Goal: Task Accomplishment & Management: Manage account settings

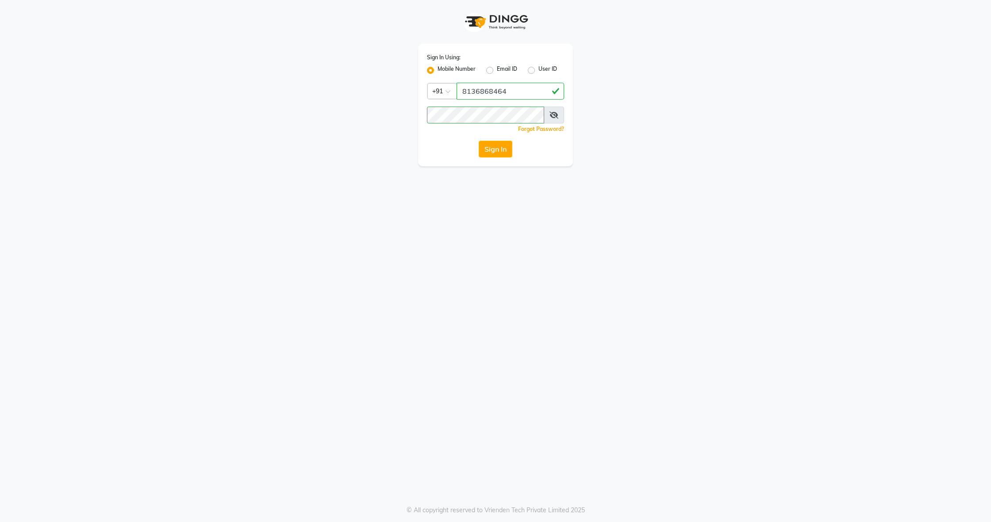
click at [498, 146] on button "Sign In" at bounding box center [496, 149] width 34 height 17
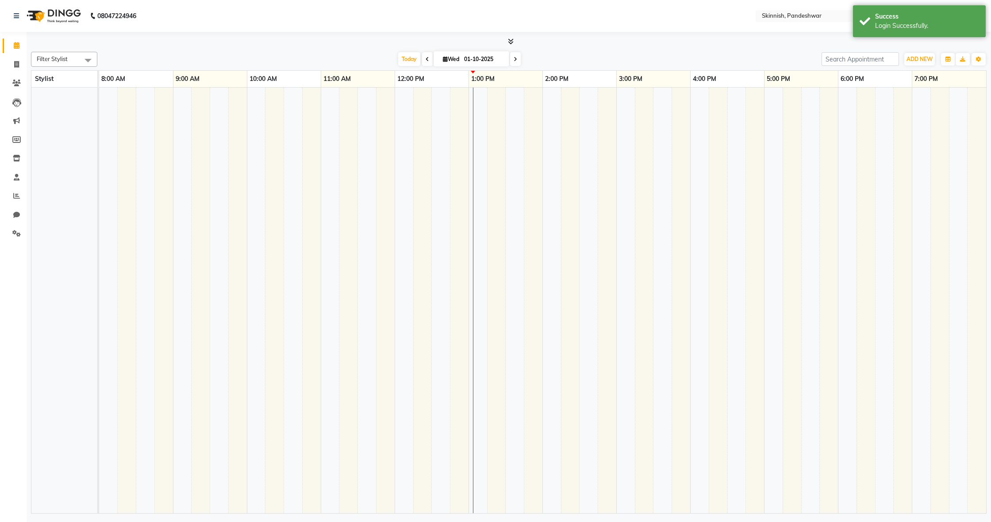
select select "en"
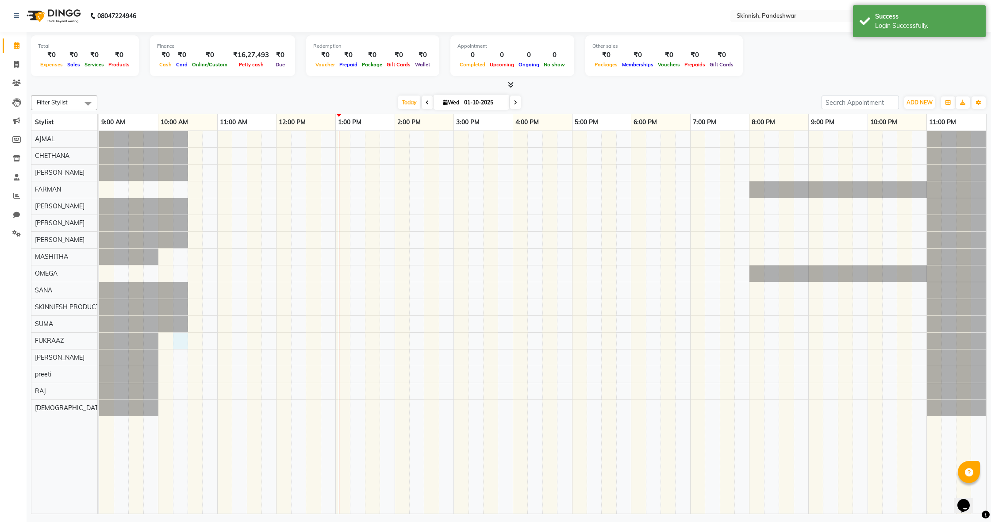
click at [182, 345] on div at bounding box center [542, 322] width 887 height 383
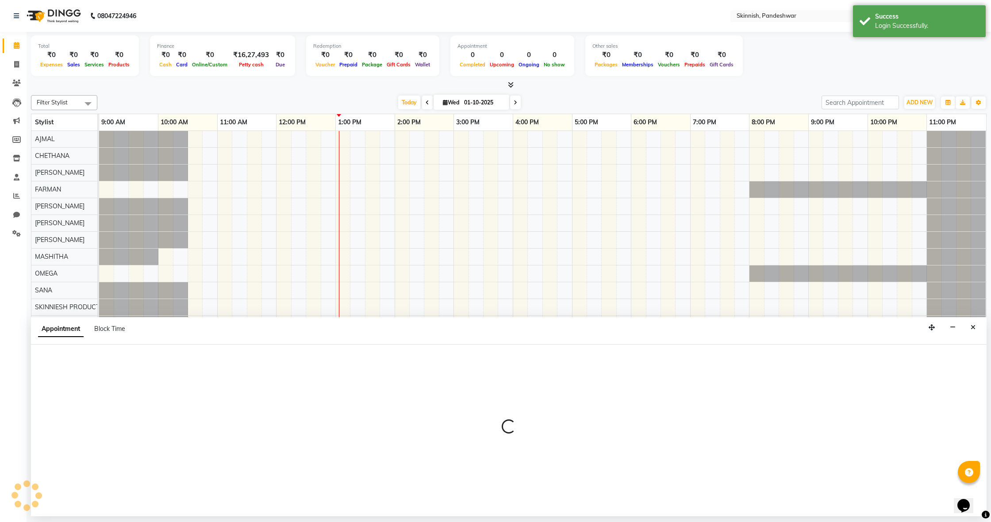
select select "84018"
select select "615"
select select "tentative"
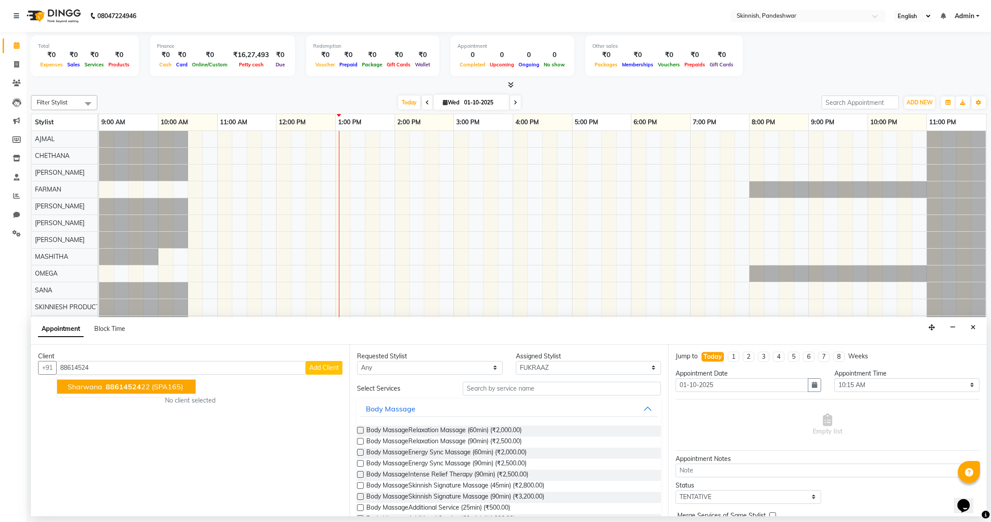
click at [122, 385] on span "88614524" at bounding box center [123, 386] width 35 height 9
type input "8861452422"
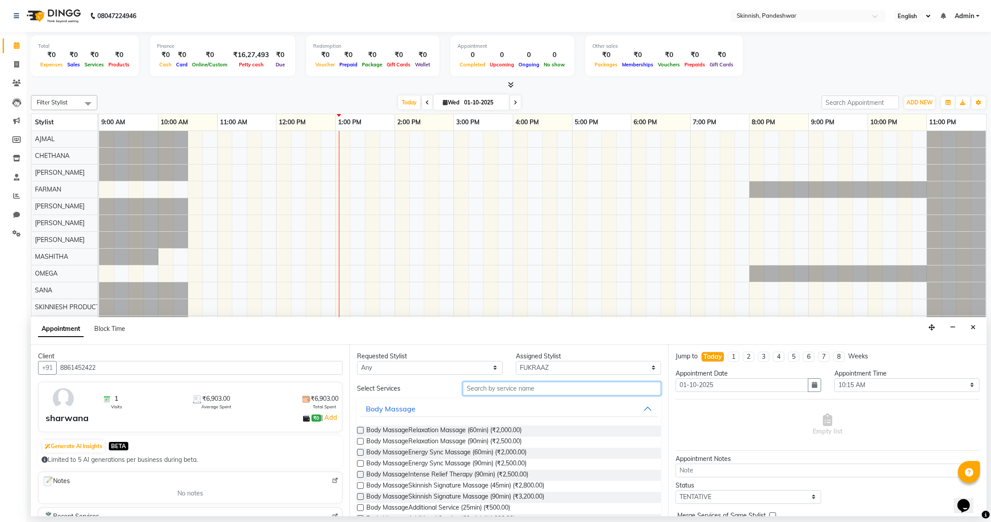
click at [500, 389] on input "text" at bounding box center [562, 389] width 198 height 14
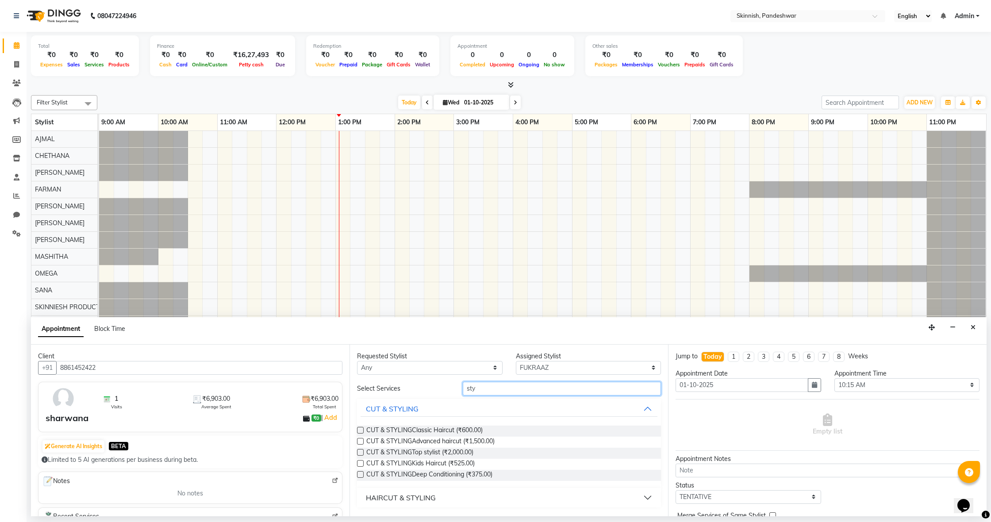
type input "sty"
click at [362, 431] on label at bounding box center [360, 430] width 7 height 7
click at [362, 431] on input "checkbox" at bounding box center [360, 431] width 6 height 6
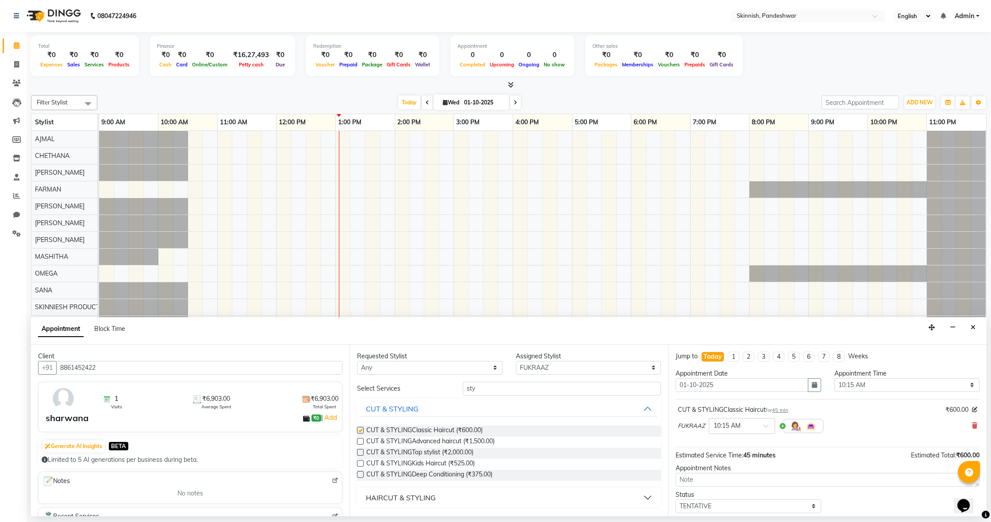
checkbox input "false"
click at [533, 393] on input "sty" at bounding box center [562, 389] width 198 height 14
type input "s"
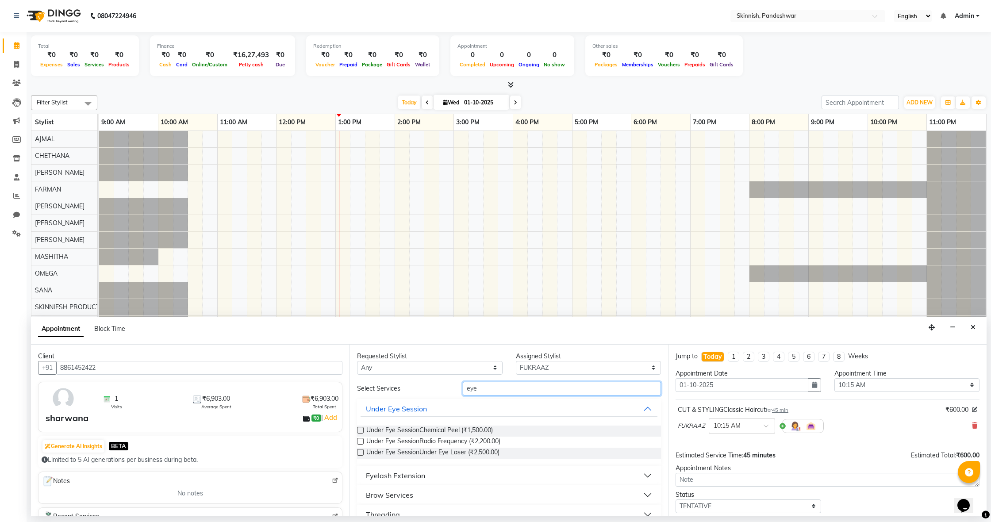
type input "eye"
select select "70878"
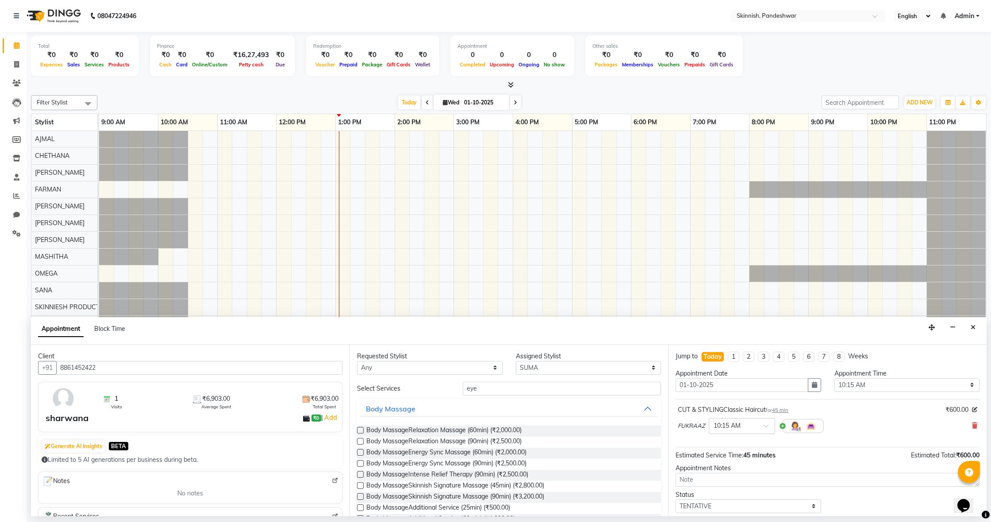
click at [537, 390] on input "eye" at bounding box center [562, 389] width 198 height 14
type input "e"
type input "eye"
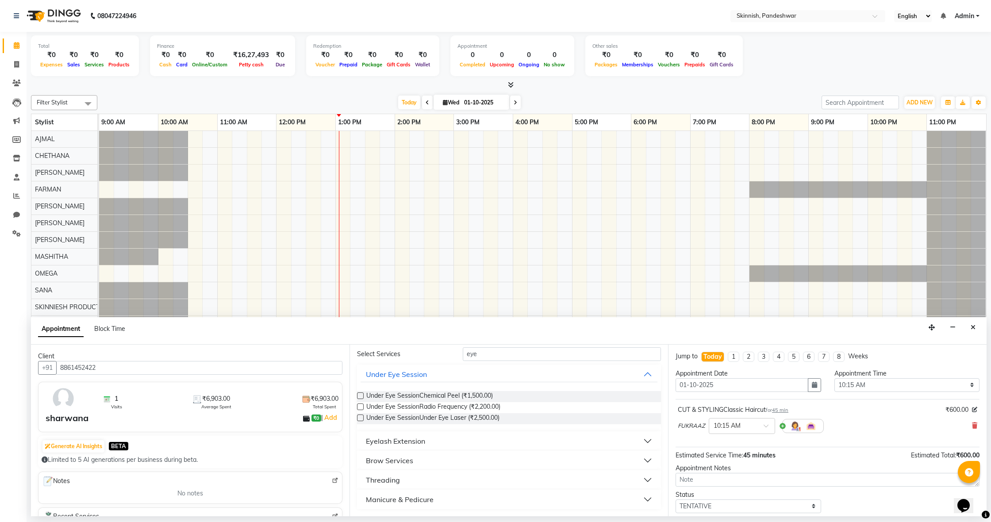
click at [404, 480] on button "Threading" at bounding box center [509, 480] width 297 height 16
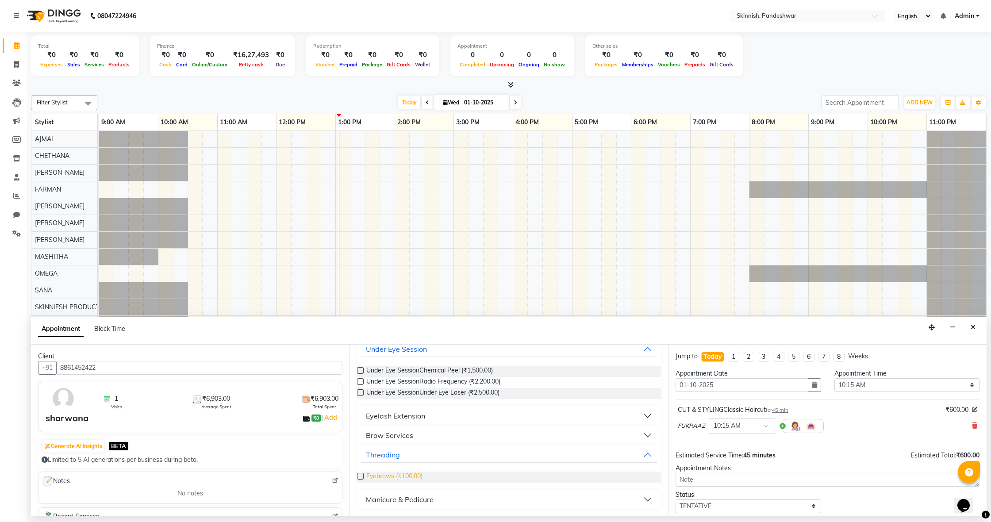
scroll to position [60, 0]
drag, startPoint x: 361, startPoint y: 475, endPoint x: 377, endPoint y: 476, distance: 15.9
click at [361, 475] on label at bounding box center [360, 476] width 7 height 7
click at [361, 475] on input "checkbox" at bounding box center [360, 477] width 6 height 6
checkbox input "false"
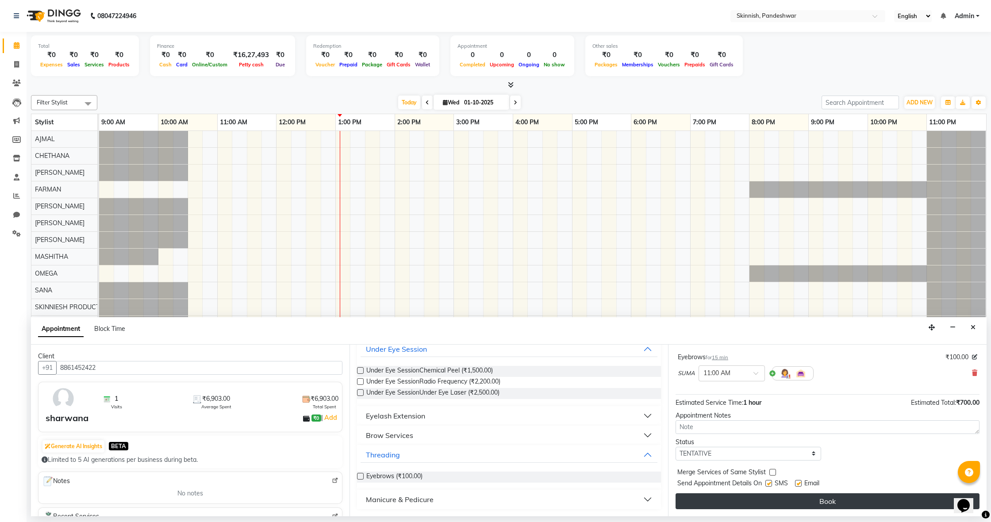
scroll to position [93, 0]
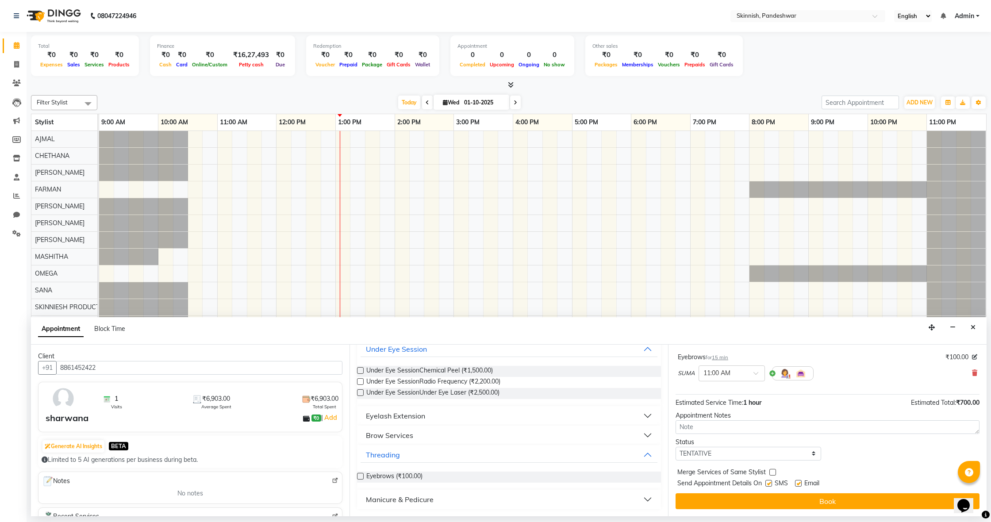
click at [776, 506] on button "Book" at bounding box center [828, 501] width 304 height 16
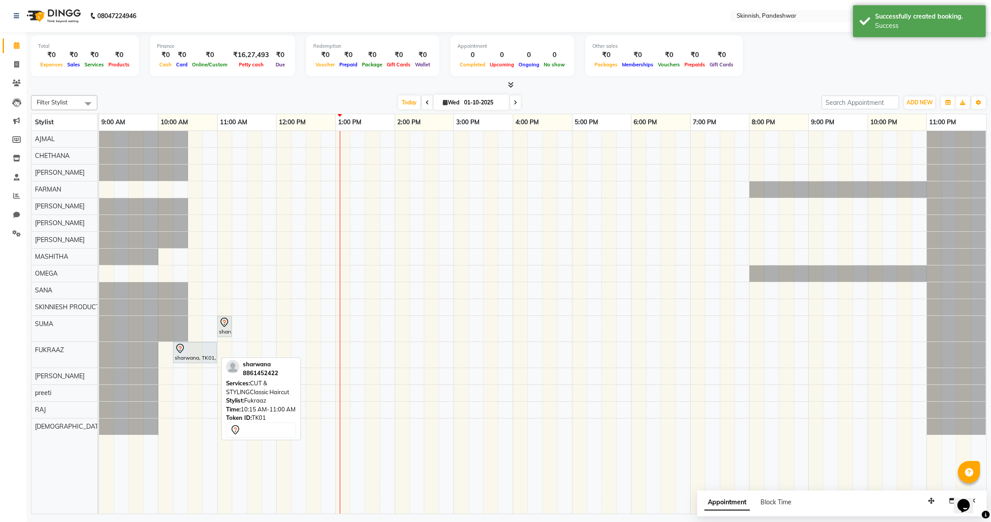
click at [197, 351] on div at bounding box center [195, 348] width 40 height 11
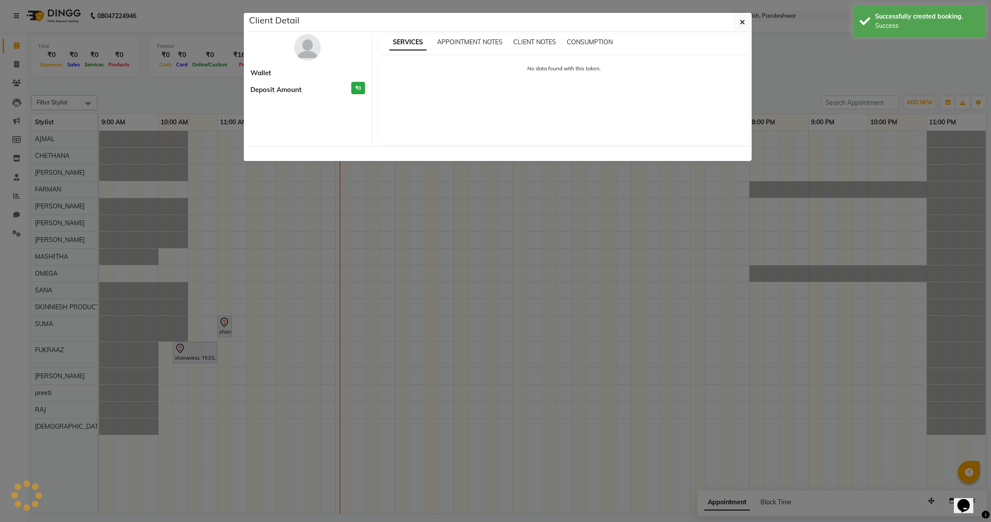
select select "7"
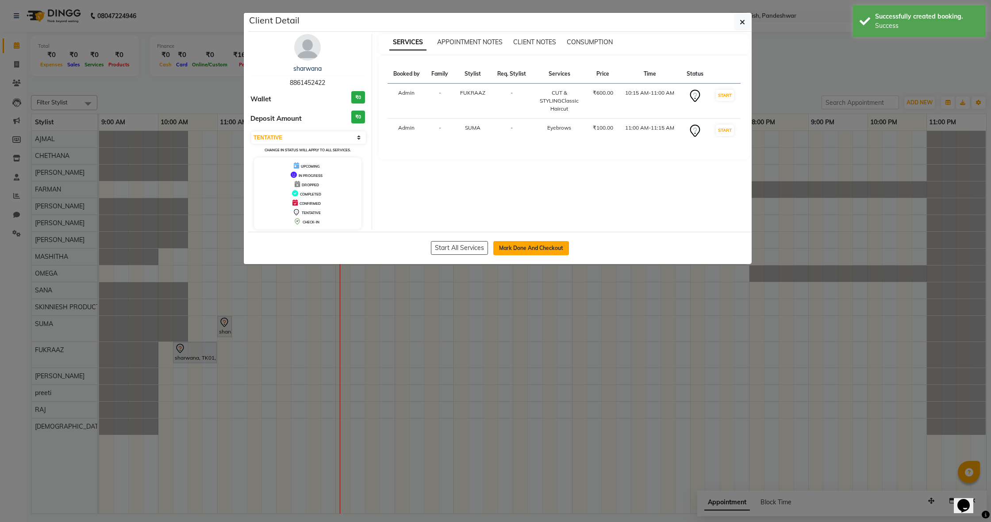
click at [503, 250] on button "Mark Done And Checkout" at bounding box center [531, 248] width 76 height 14
select select "service"
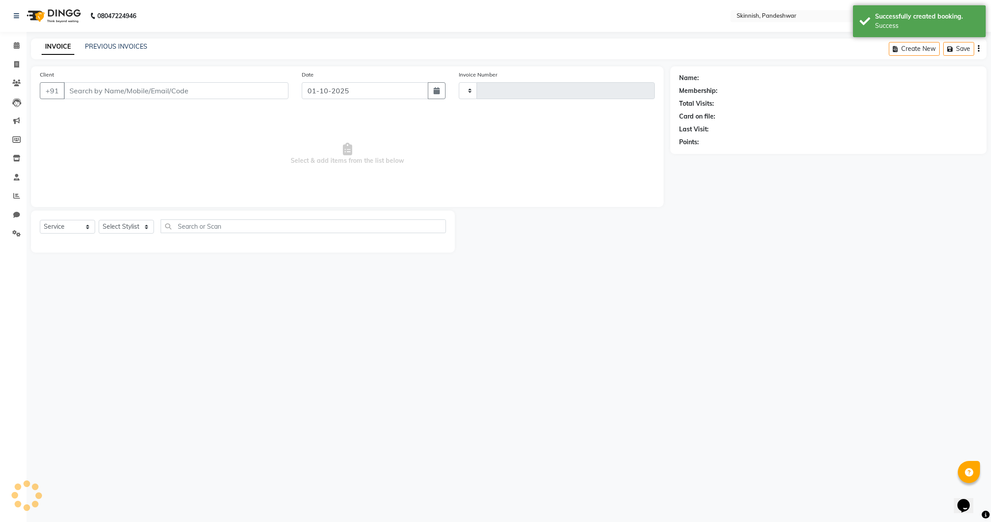
type input "1230"
select select "7886"
type input "8861452422"
select select "84018"
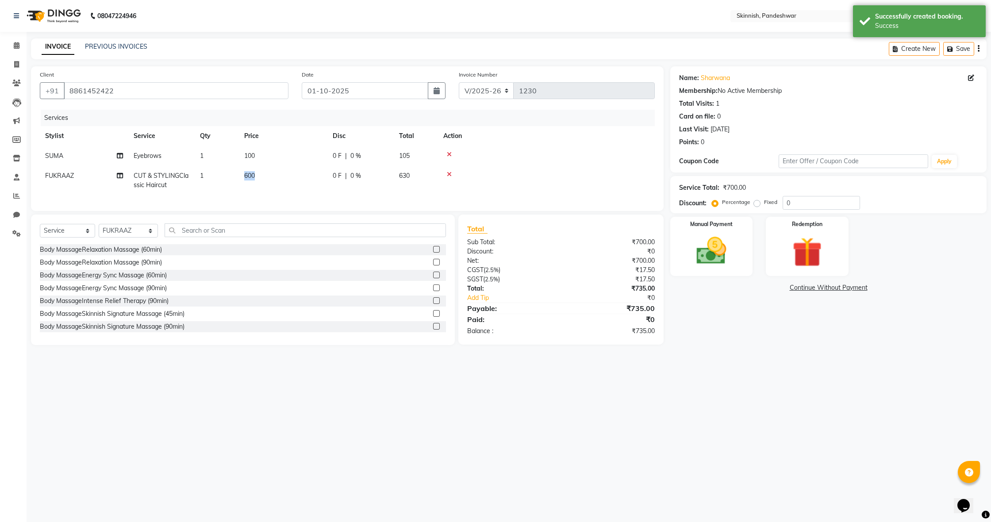
click at [255, 171] on td "600" at bounding box center [283, 180] width 88 height 29
select select "84018"
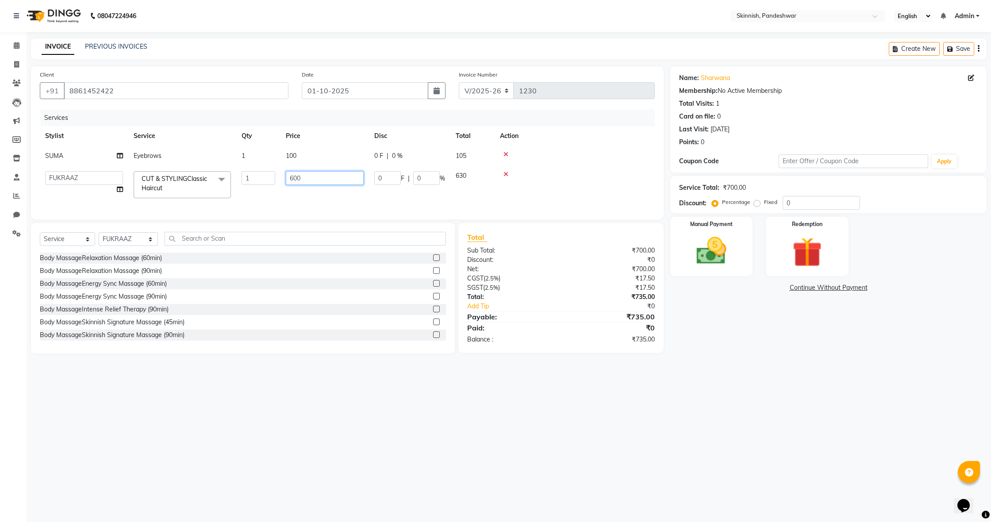
click at [310, 178] on input "600" at bounding box center [325, 178] width 78 height 14
type input "1000"
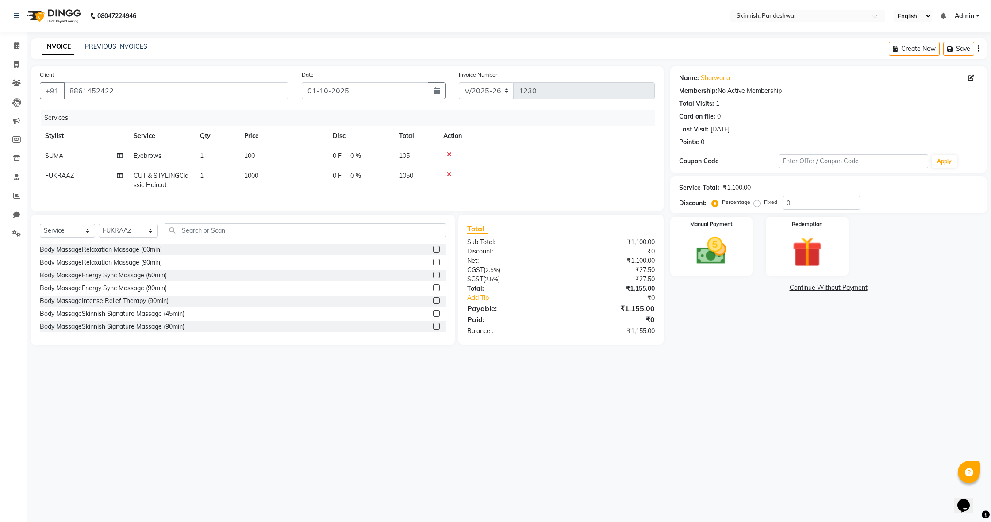
click at [542, 175] on div at bounding box center [546, 174] width 206 height 6
drag, startPoint x: 733, startPoint y: 243, endPoint x: 700, endPoint y: 227, distance: 36.6
click at [733, 243] on img at bounding box center [711, 251] width 50 height 36
click at [802, 289] on span "UPI" at bounding box center [799, 288] width 14 height 10
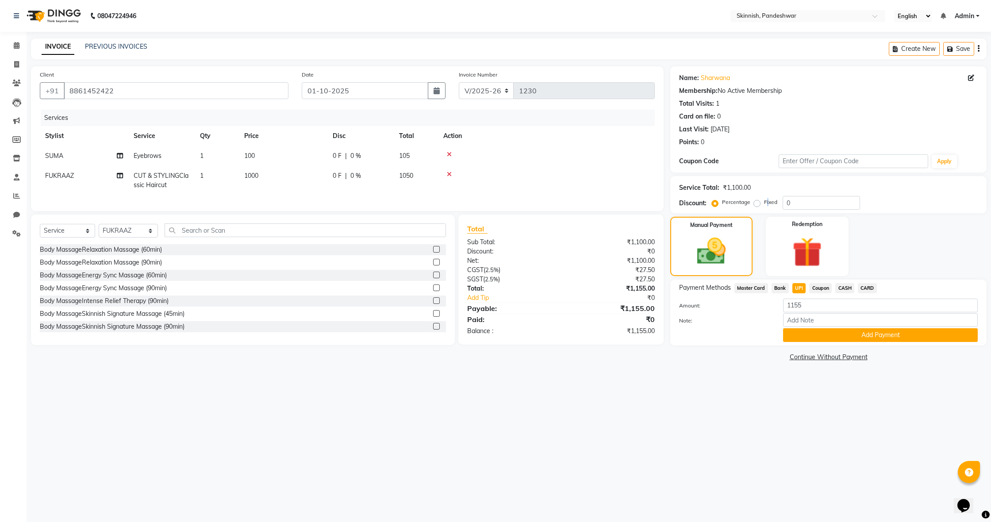
click at [764, 201] on label "Fixed" at bounding box center [770, 202] width 13 height 8
click at [756, 201] on input "Fixed" at bounding box center [759, 202] width 6 height 6
radio input "true"
click at [831, 204] on input "0" at bounding box center [821, 203] width 77 height 14
type input "05"
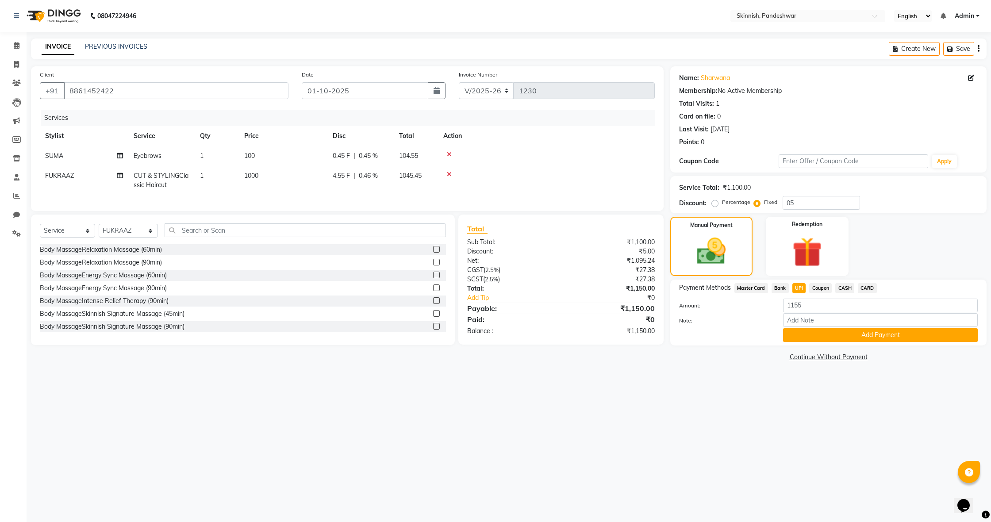
click at [843, 288] on span "CASH" at bounding box center [844, 288] width 19 height 10
click at [819, 309] on input "1150" at bounding box center [880, 306] width 195 height 14
type input "1000"
click at [860, 336] on button "Add Payment" at bounding box center [880, 335] width 195 height 14
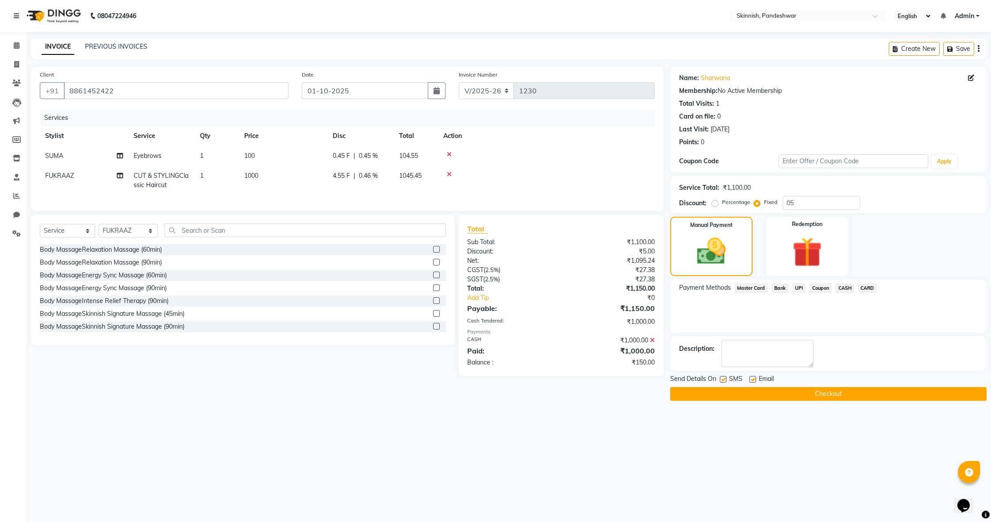
click at [799, 289] on span "UPI" at bounding box center [799, 288] width 14 height 10
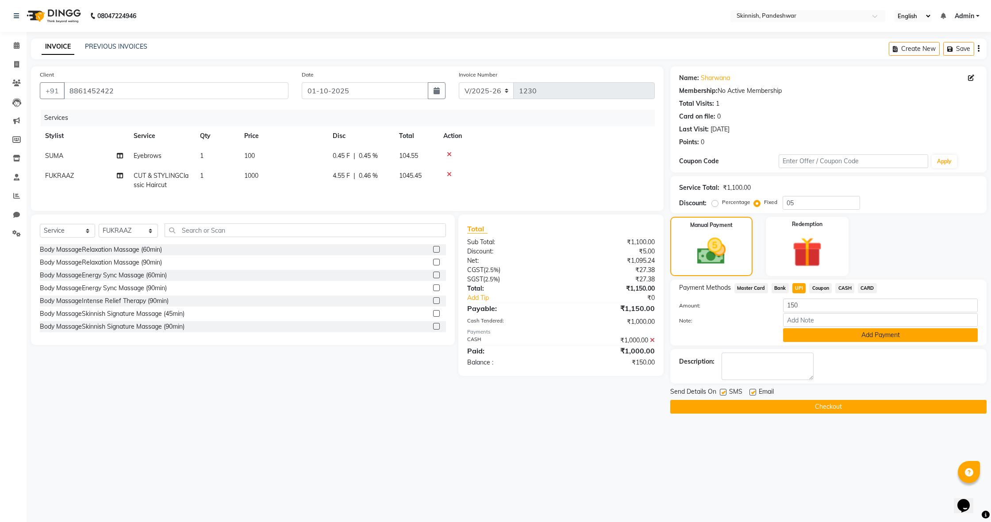
click at [832, 335] on button "Add Payment" at bounding box center [880, 335] width 195 height 14
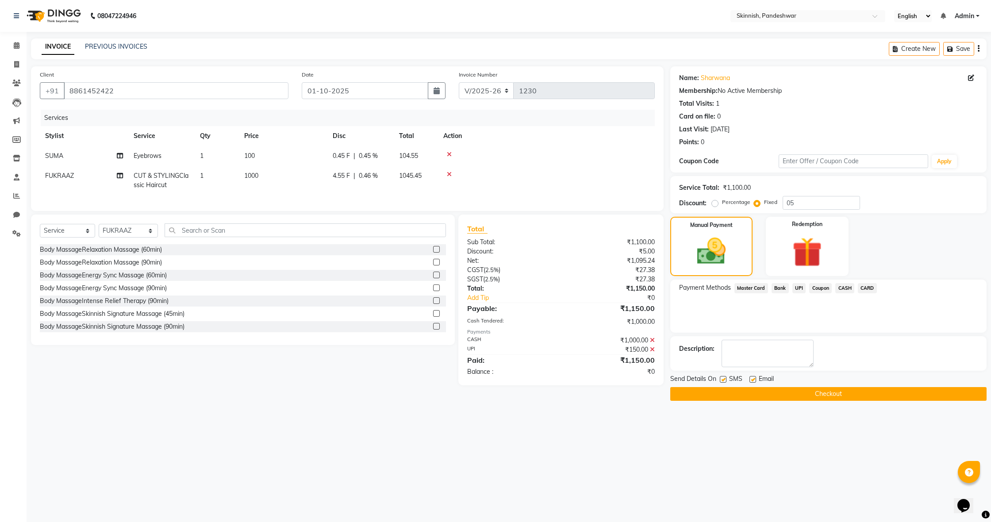
click at [855, 392] on button "Checkout" at bounding box center [828, 394] width 316 height 14
